Goal: Navigation & Orientation: Find specific page/section

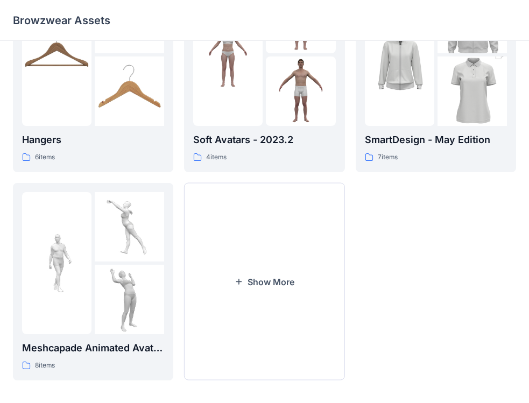
scroll to position [295, 0]
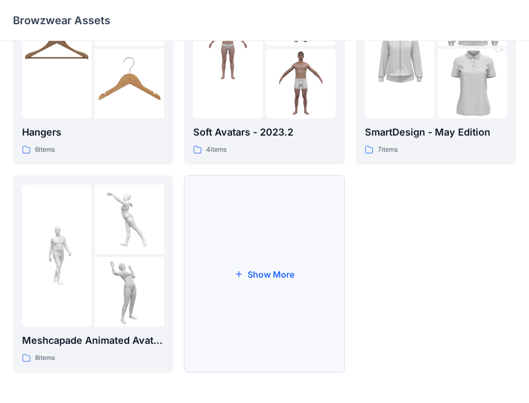
click at [275, 267] on button "Show More" at bounding box center [264, 275] width 160 height 198
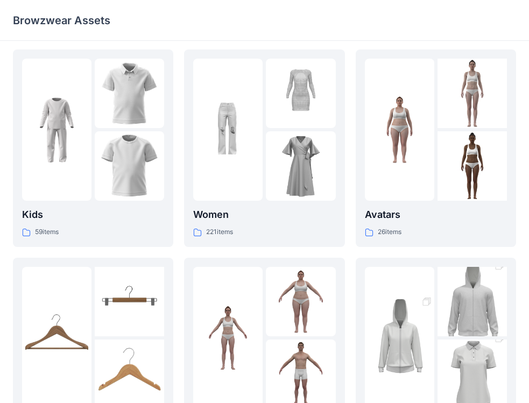
scroll to position [0, 0]
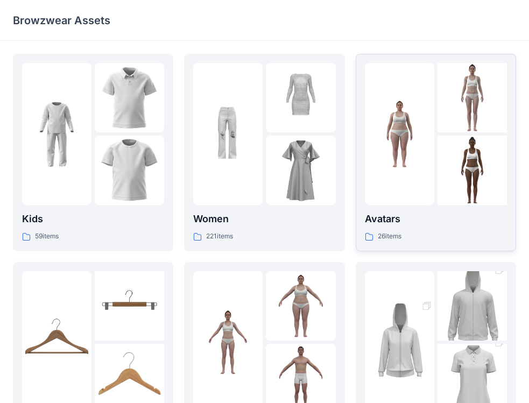
click at [401, 225] on p "Avatars" at bounding box center [436, 219] width 142 height 15
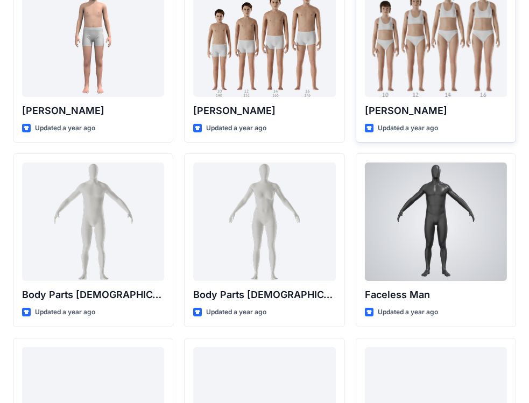
scroll to position [377, 0]
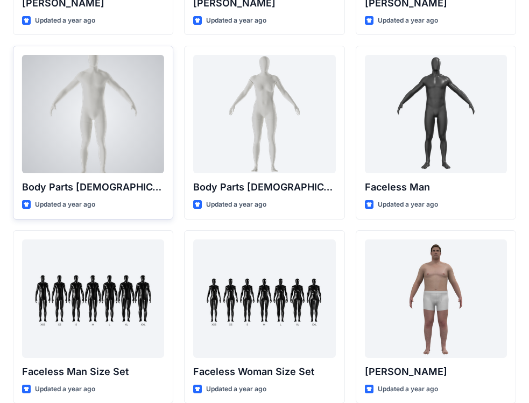
click at [103, 194] on p "Body Parts [DEMOGRAPHIC_DATA]" at bounding box center [93, 187] width 142 height 15
click at [106, 143] on div at bounding box center [93, 114] width 142 height 118
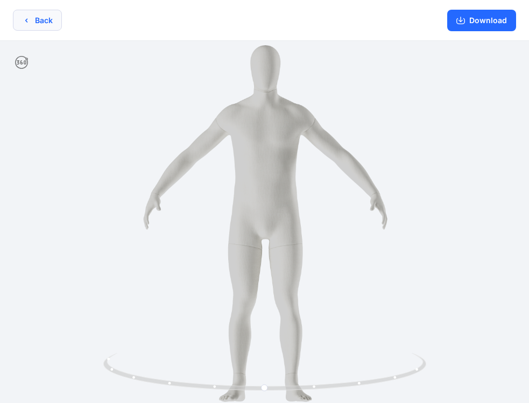
click at [39, 15] on button "Back" at bounding box center [37, 20] width 49 height 21
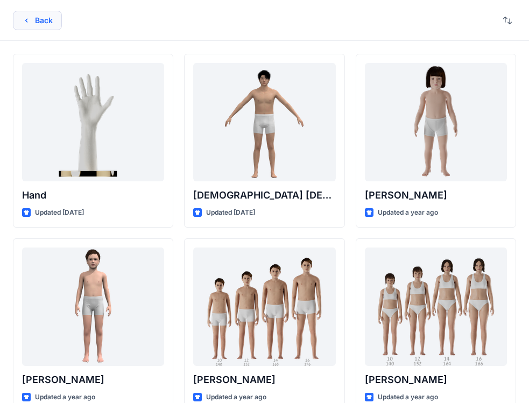
click at [56, 17] on button "Back" at bounding box center [37, 20] width 49 height 19
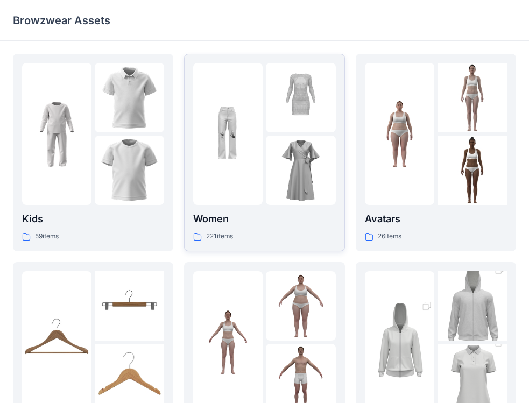
scroll to position [162, 0]
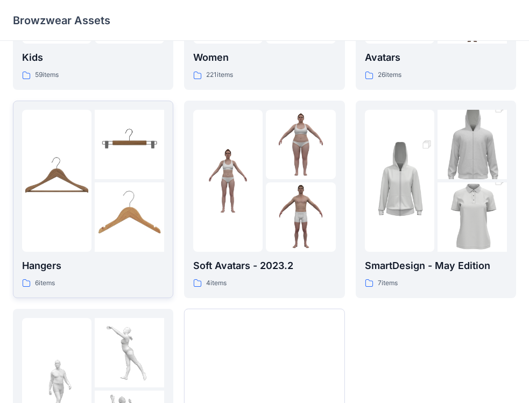
click at [95, 214] on img at bounding box center [129, 217] width 69 height 69
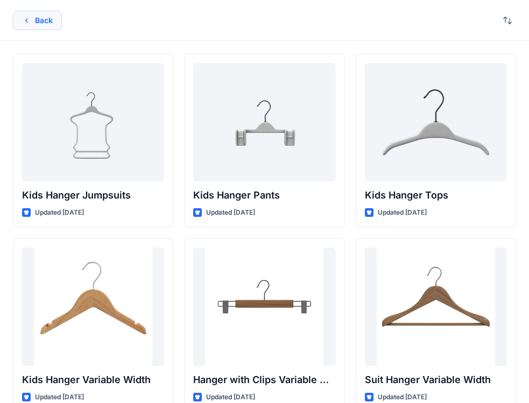
click at [52, 23] on button "Back" at bounding box center [37, 20] width 49 height 19
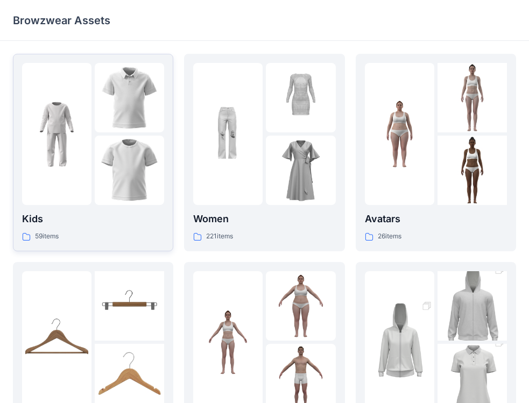
click at [108, 145] on img at bounding box center [129, 170] width 69 height 69
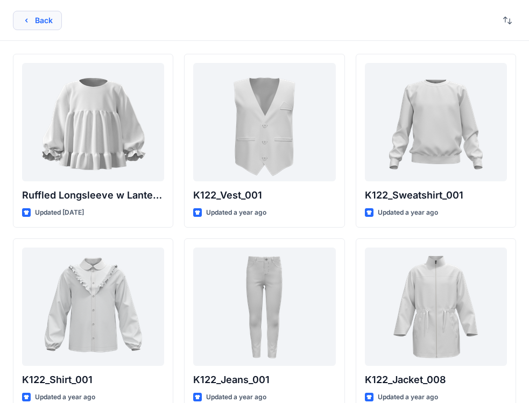
click at [31, 30] on button "Back" at bounding box center [37, 20] width 49 height 19
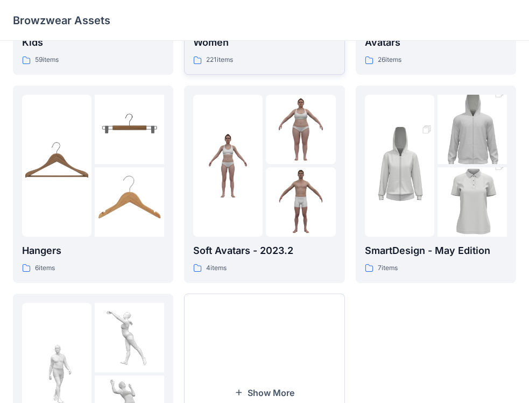
scroll to position [295, 0]
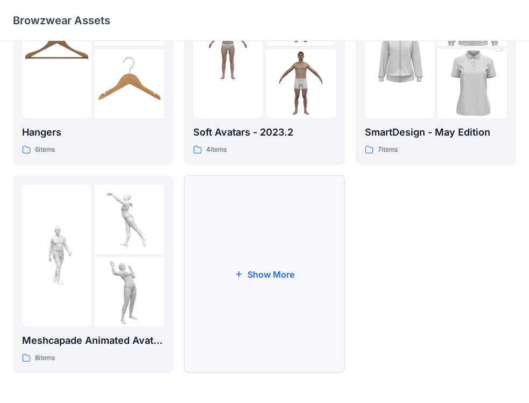
click at [248, 275] on button "Show More" at bounding box center [264, 275] width 160 height 198
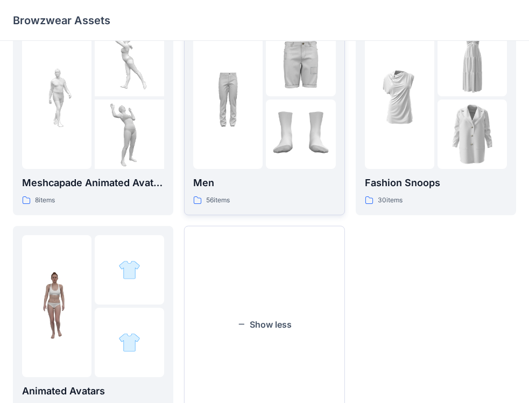
scroll to position [457, 0]
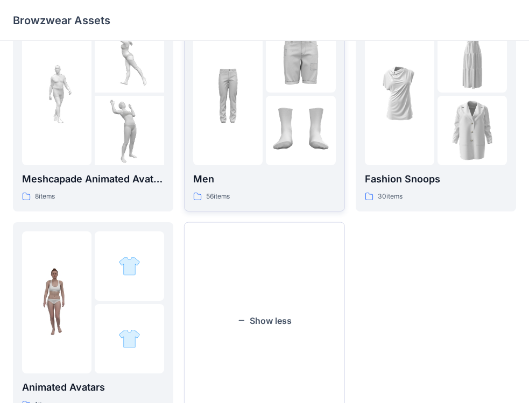
click at [319, 129] on img at bounding box center [300, 130] width 69 height 69
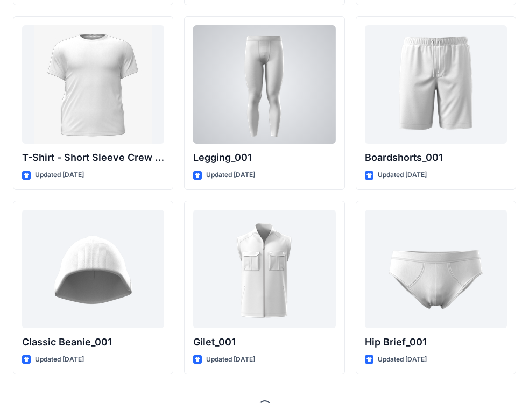
scroll to position [1905, 0]
